Goal: Task Accomplishment & Management: Manage account settings

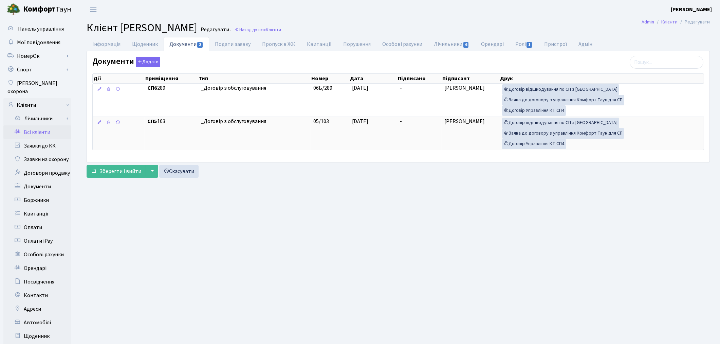
click at [47, 125] on link "Всі клієнти" at bounding box center [37, 132] width 68 height 14
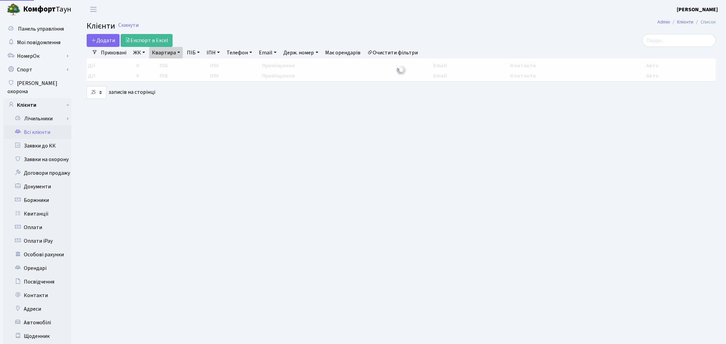
select select "25"
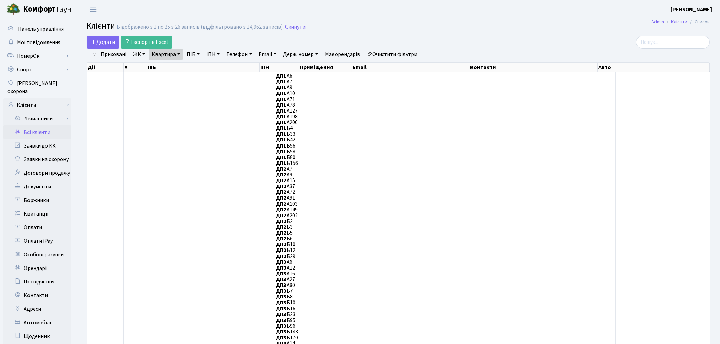
click at [395, 55] on link "Очистити фільтри" at bounding box center [392, 55] width 56 height 12
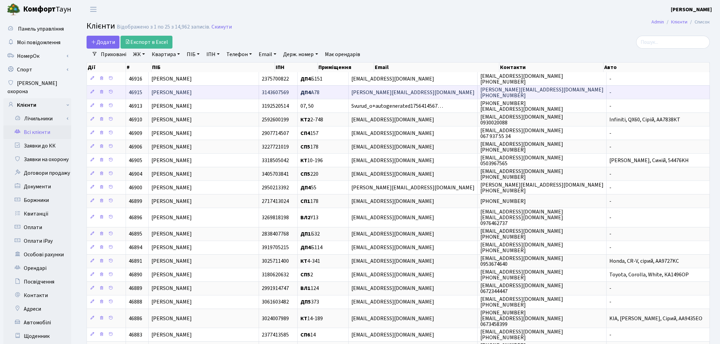
click at [192, 92] on span "[PERSON_NAME]" at bounding box center [171, 92] width 40 height 7
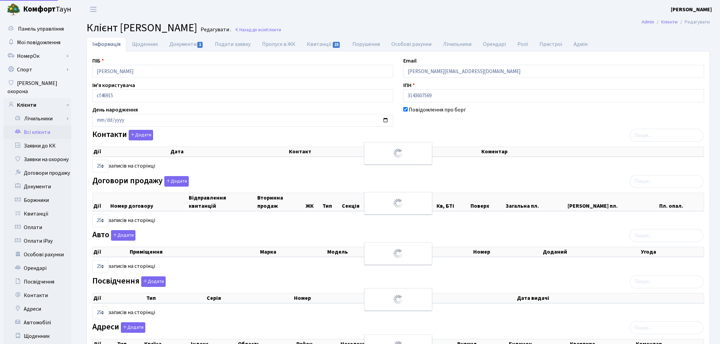
select select "25"
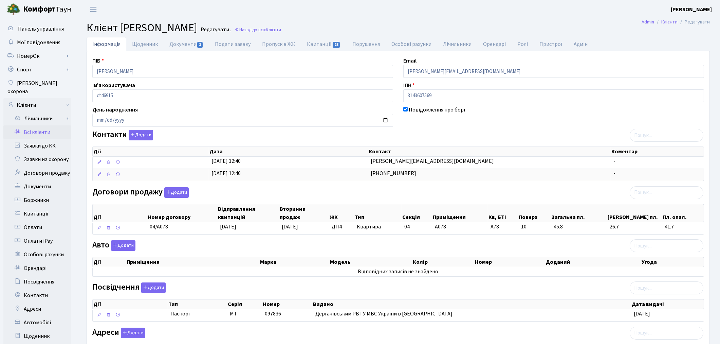
click at [41, 125] on link "Всі клієнти" at bounding box center [37, 132] width 68 height 14
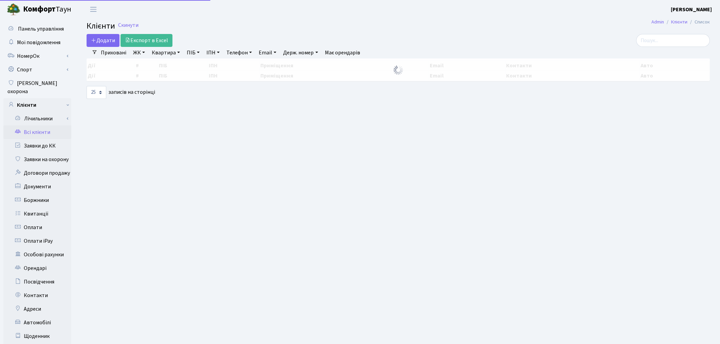
select select "25"
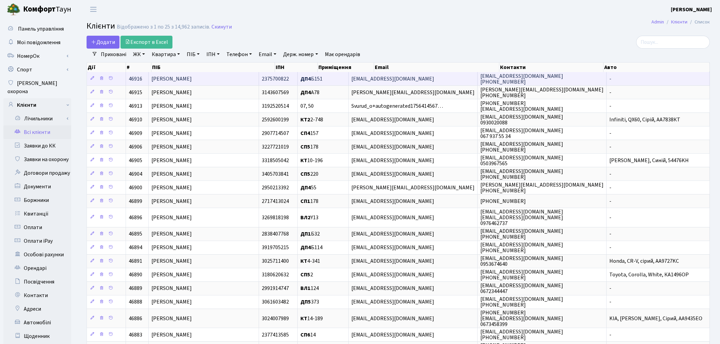
click at [233, 77] on td "[PERSON_NAME]" at bounding box center [204, 78] width 110 height 13
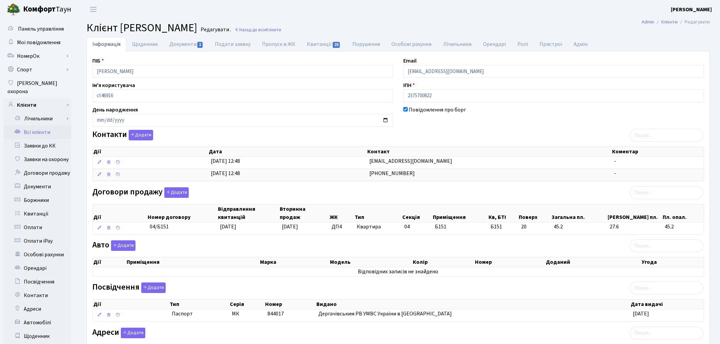
click at [40, 125] on link "Всі клієнти" at bounding box center [37, 132] width 68 height 14
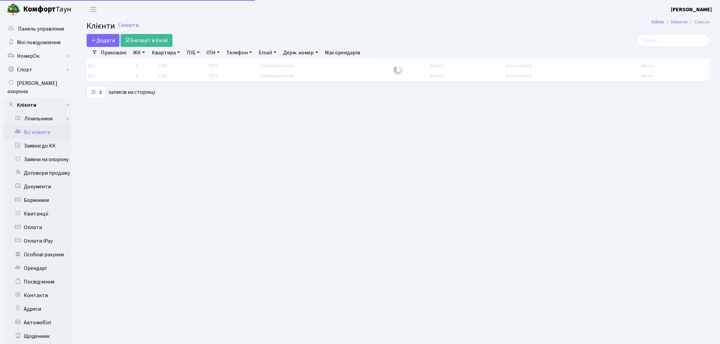
select select "25"
